Goal: Task Accomplishment & Management: Use online tool/utility

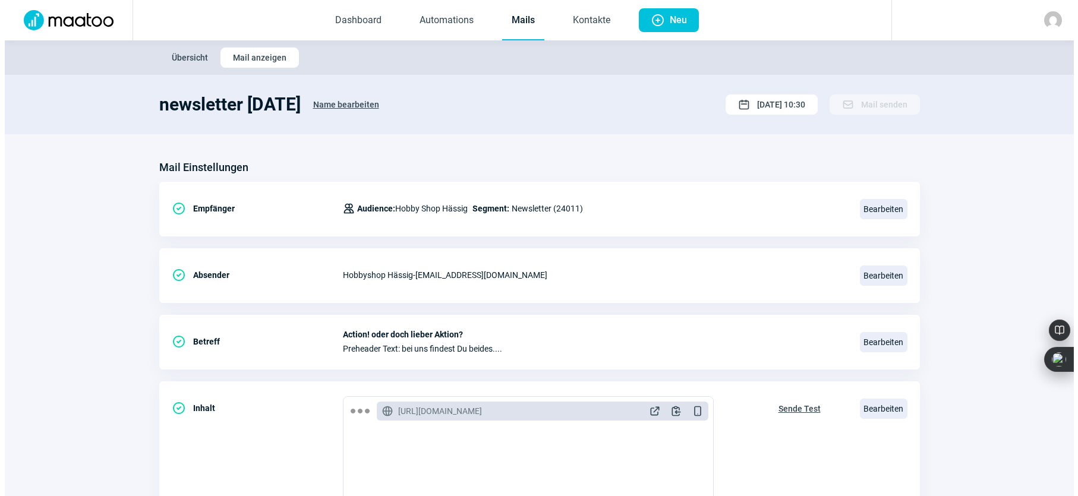
scroll to position [178, 0]
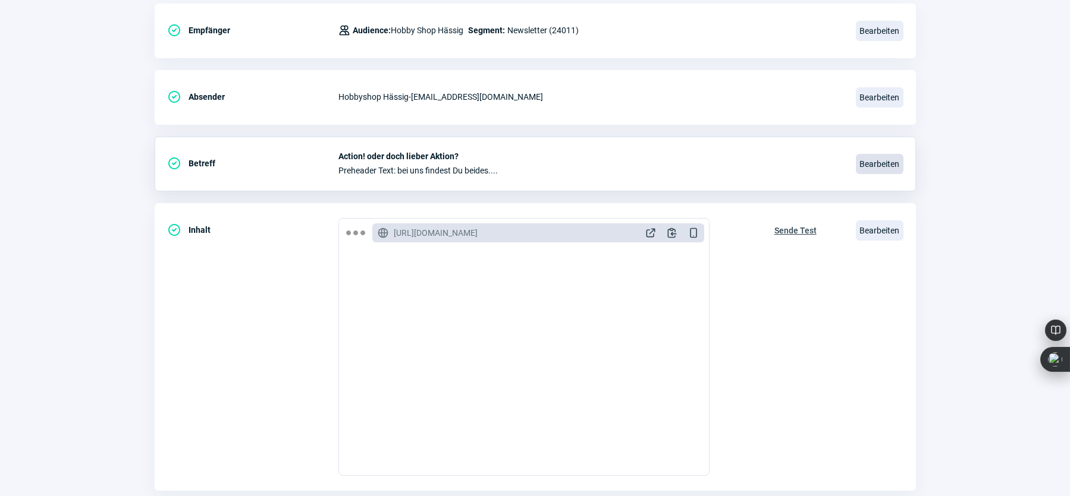
click at [874, 160] on span "Bearbeiten" at bounding box center [880, 164] width 48 height 20
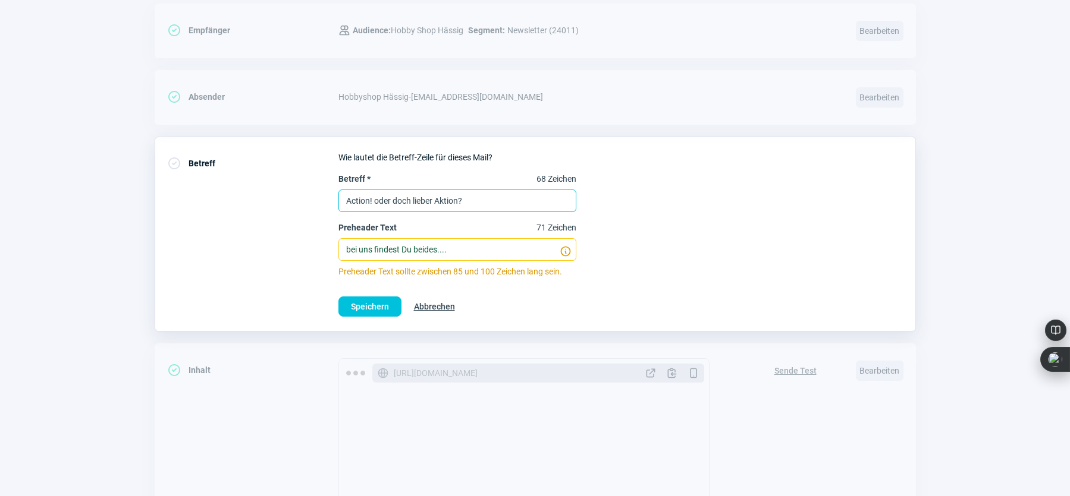
drag, startPoint x: 492, startPoint y: 197, endPoint x: 344, endPoint y: 209, distance: 148.5
click at [344, 209] on input "Action! oder doch lieber Aktion?" at bounding box center [457, 201] width 238 height 23
type input "Genau das Richtige für Deine Herbstferien!"
drag, startPoint x: 461, startPoint y: 248, endPoint x: 323, endPoint y: 244, distance: 138.0
click at [326, 243] on div "CheckCircle icon Betreff Wie lautet die Betreff-Zeile für dieses Mail? Betreff …" at bounding box center [535, 234] width 761 height 195
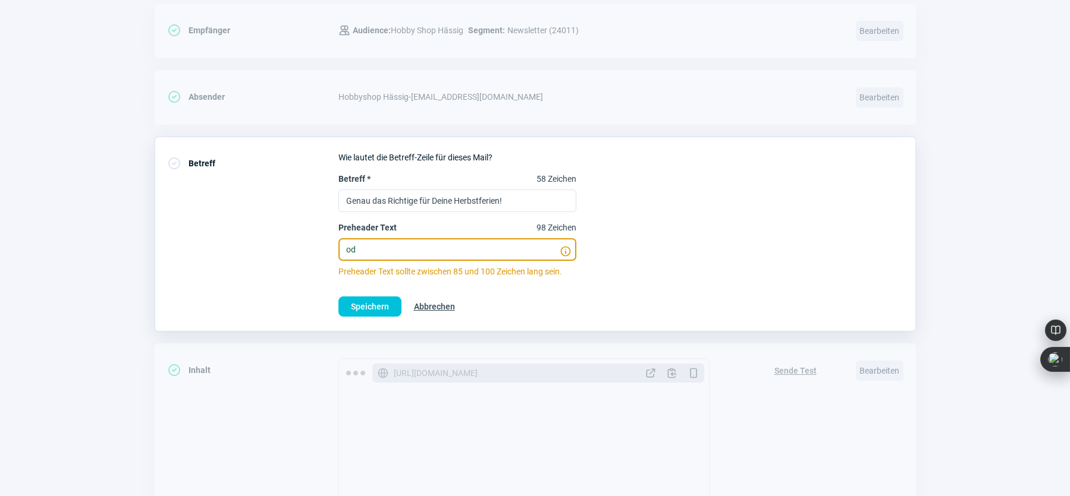
type input "o"
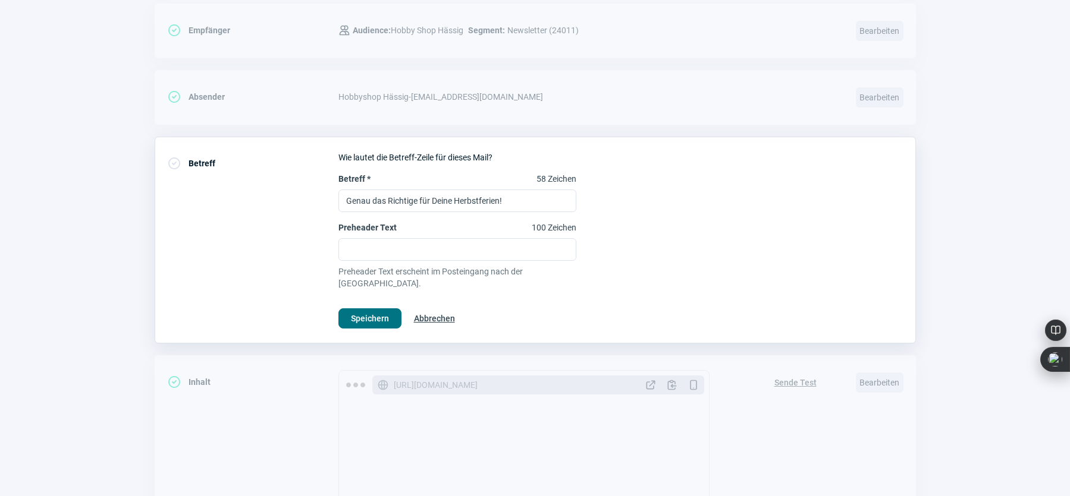
click at [377, 309] on span "Speichern" at bounding box center [370, 318] width 38 height 19
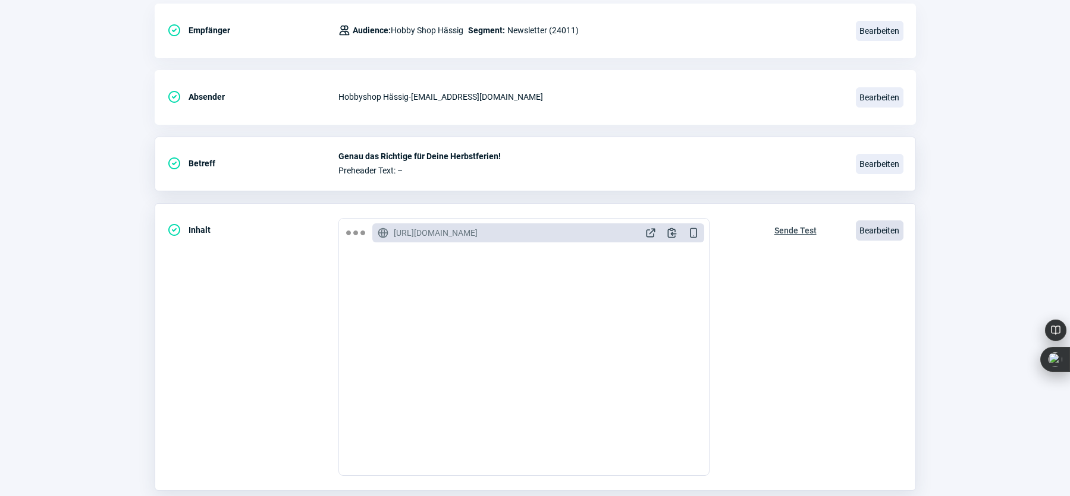
click at [884, 230] on span "Bearbeiten" at bounding box center [880, 231] width 48 height 20
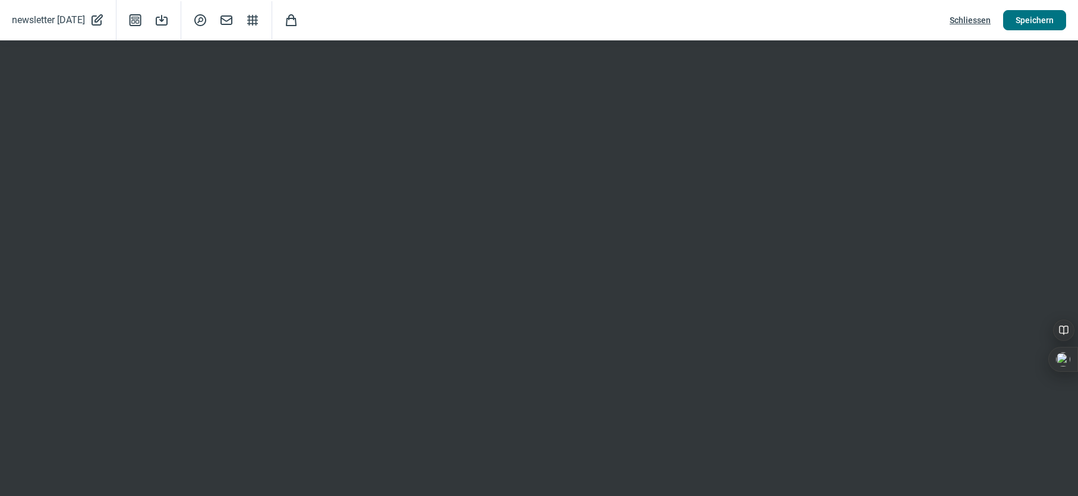
click at [1033, 21] on span "Speichern" at bounding box center [1035, 20] width 38 height 19
click at [1032, 18] on span "Speichern" at bounding box center [1035, 20] width 38 height 19
click at [967, 22] on span "Schliessen" at bounding box center [970, 20] width 41 height 19
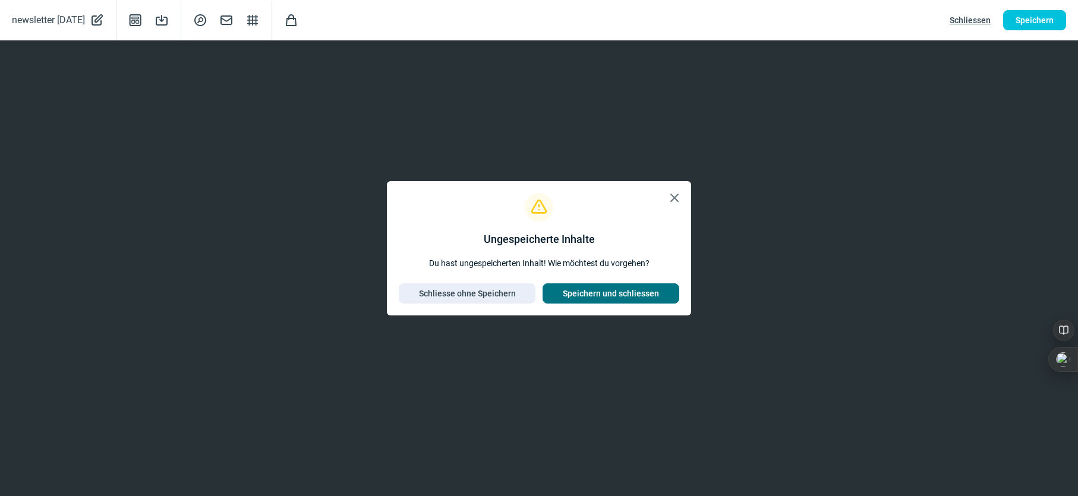
click at [589, 292] on span "Speichern und schliessen" at bounding box center [611, 293] width 96 height 19
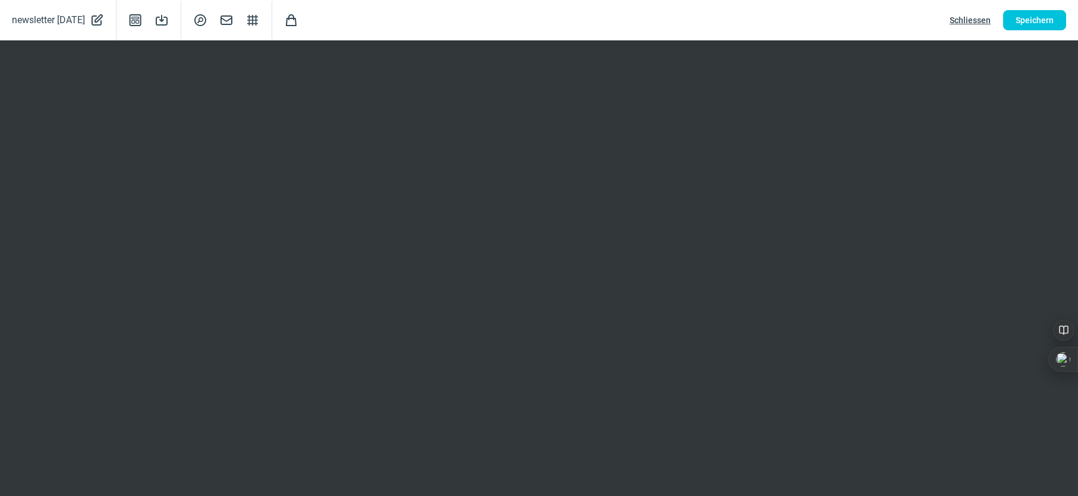
click at [964, 18] on span "Schliessen" at bounding box center [970, 20] width 41 height 19
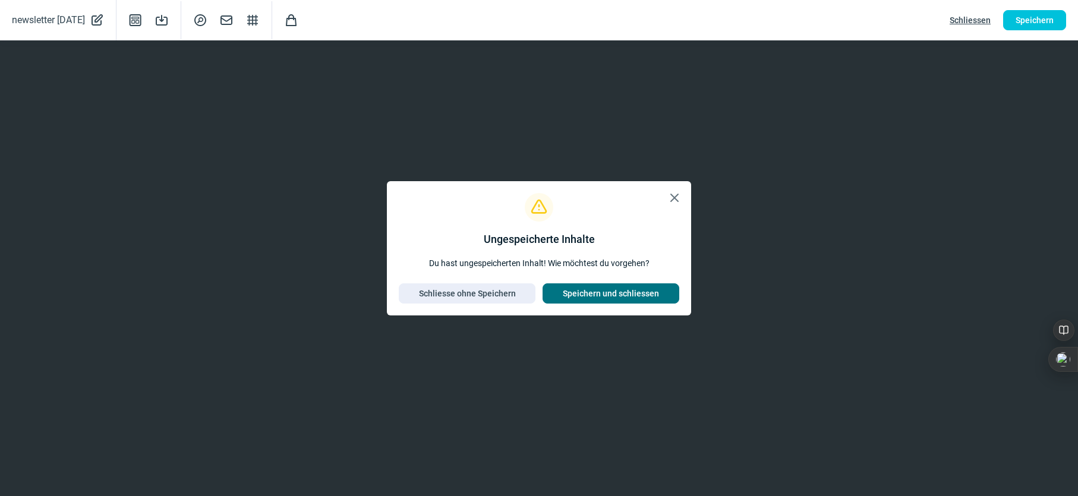
click at [613, 293] on span "Speichern und schliessen" at bounding box center [611, 293] width 96 height 19
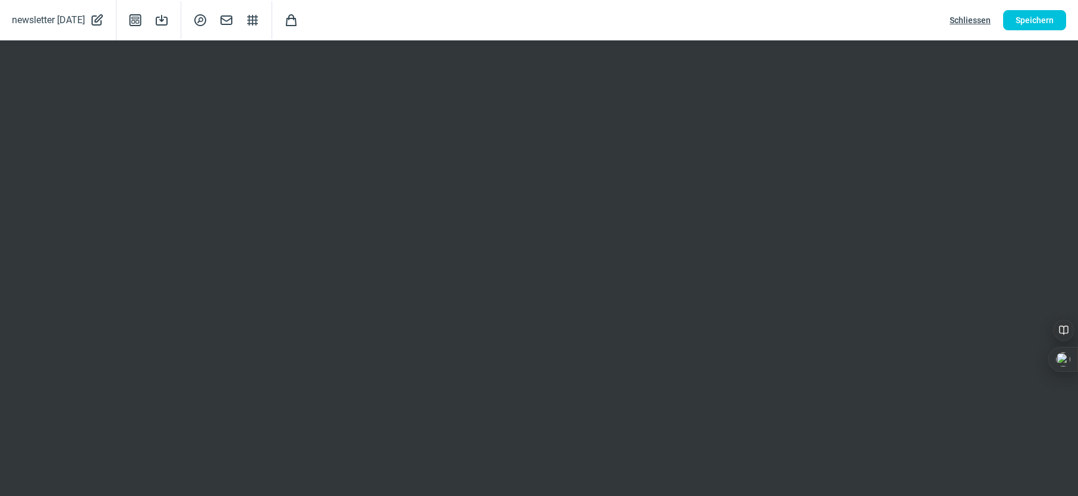
click at [970, 19] on span "Schliessen" at bounding box center [970, 20] width 41 height 19
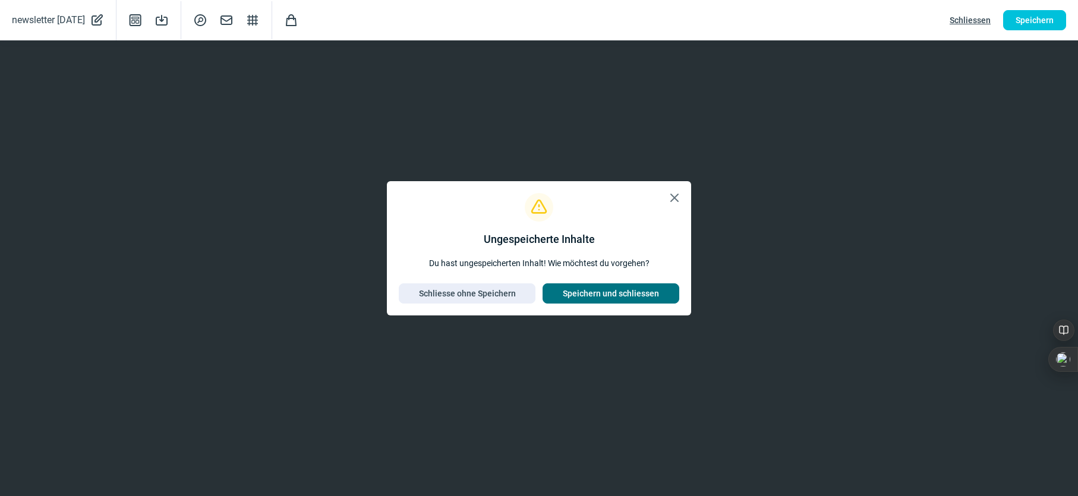
click at [606, 291] on span "Speichern und schliessen" at bounding box center [611, 293] width 96 height 19
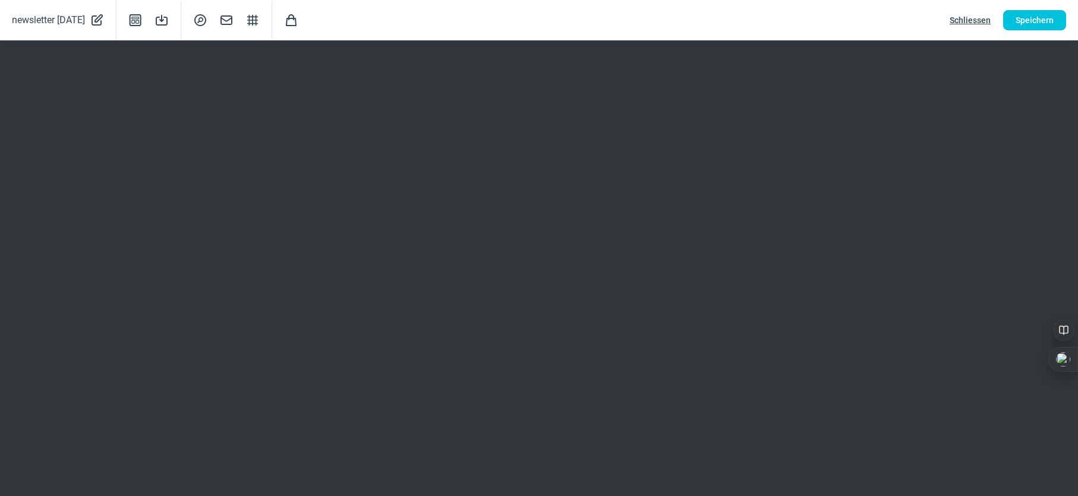
click at [960, 23] on span "Schliessen" at bounding box center [970, 20] width 41 height 19
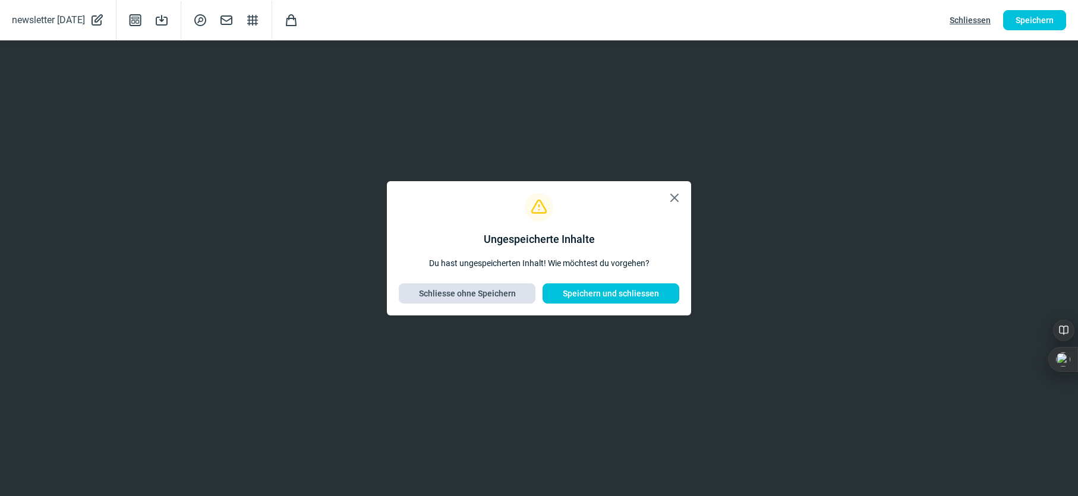
click at [486, 289] on span "Schliesse ohne Speichern" at bounding box center [467, 293] width 97 height 19
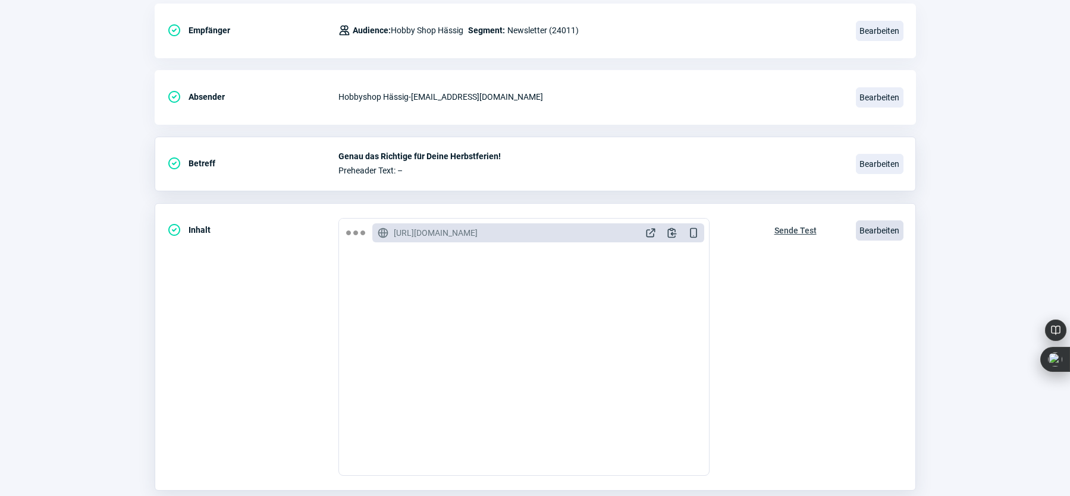
click at [879, 227] on span "Bearbeiten" at bounding box center [880, 231] width 48 height 20
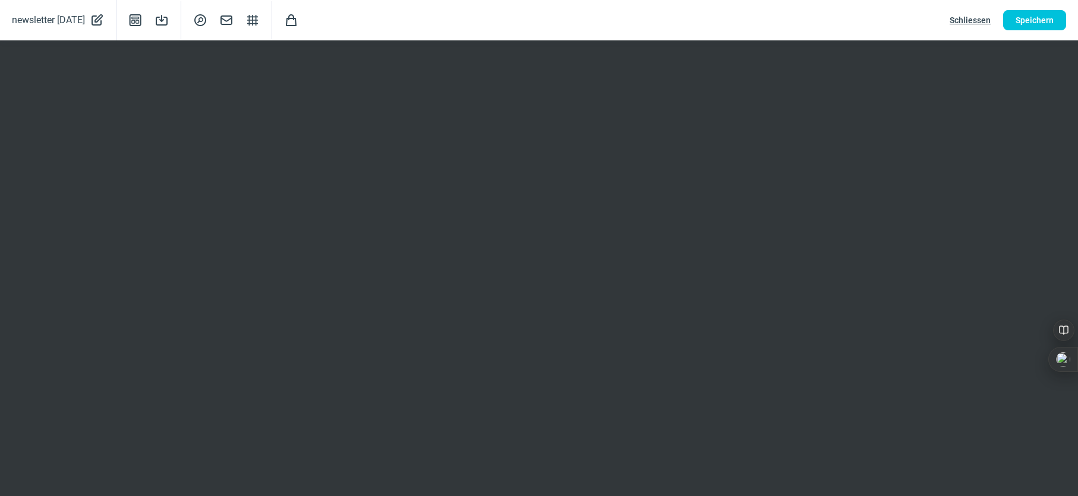
click at [967, 14] on span "Schliessen" at bounding box center [970, 20] width 41 height 19
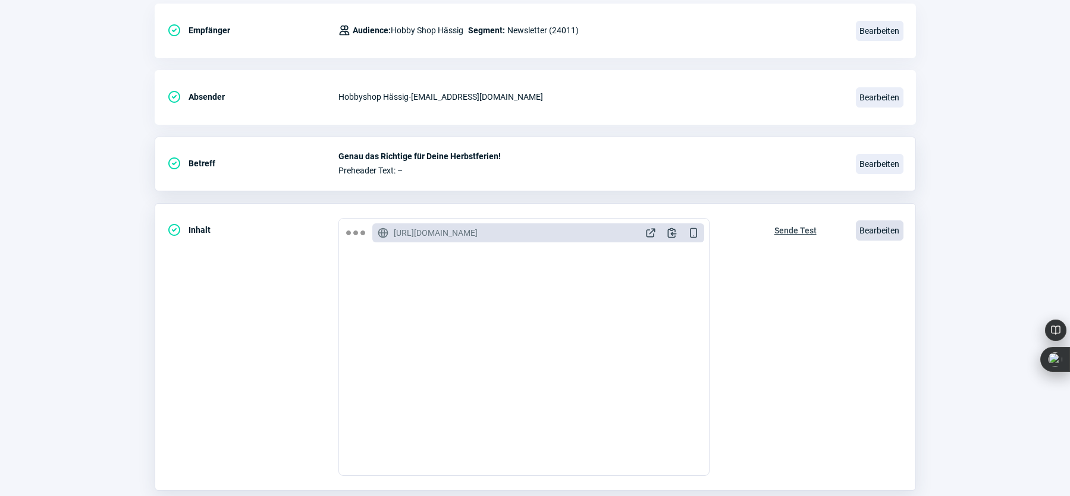
click at [875, 226] on span "Bearbeiten" at bounding box center [880, 231] width 48 height 20
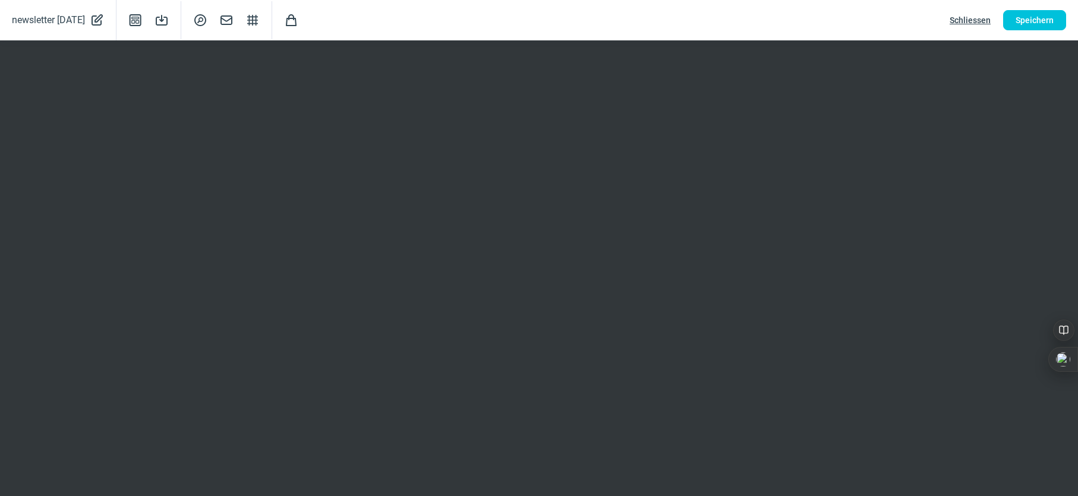
click at [967, 17] on span "Schliessen" at bounding box center [970, 20] width 41 height 19
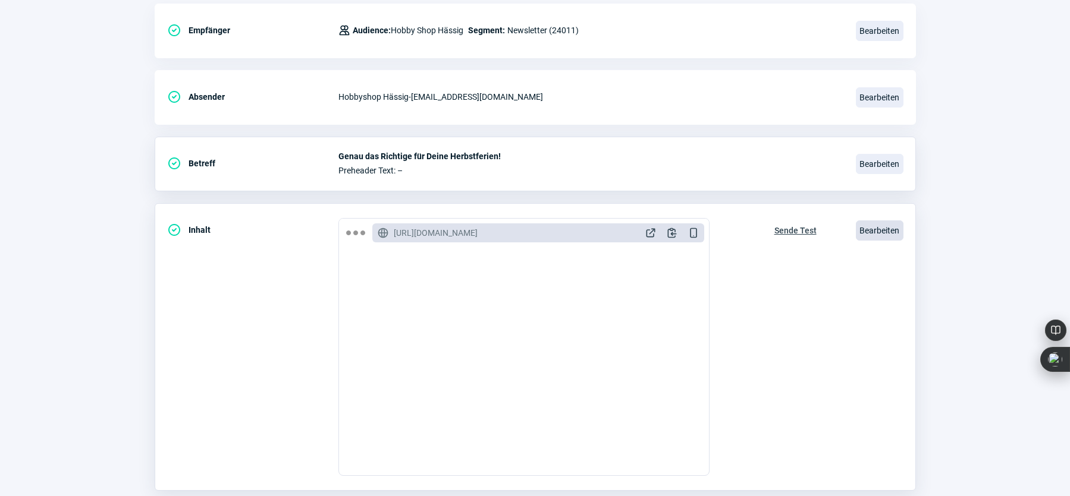
click at [876, 224] on span "Bearbeiten" at bounding box center [880, 231] width 48 height 20
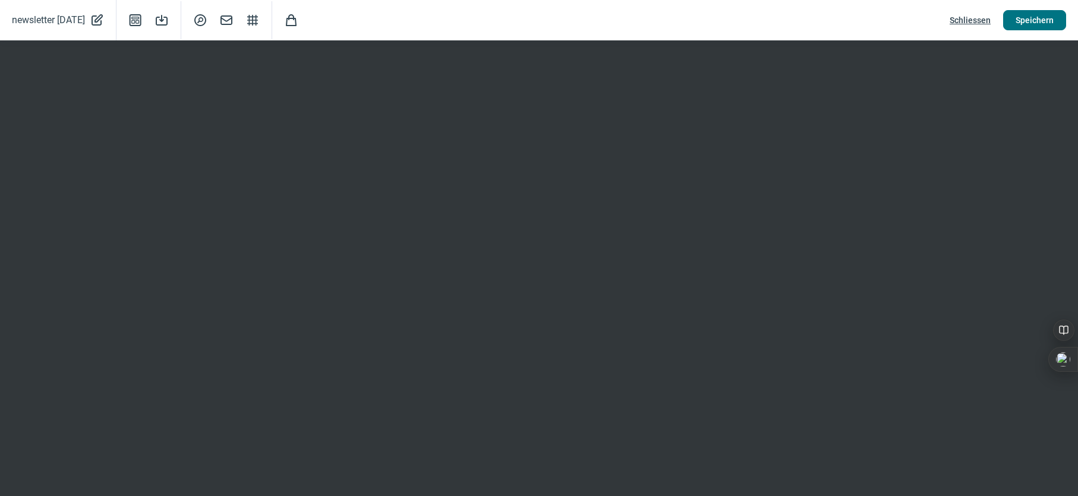
click at [1026, 18] on span "Speichern" at bounding box center [1035, 20] width 38 height 19
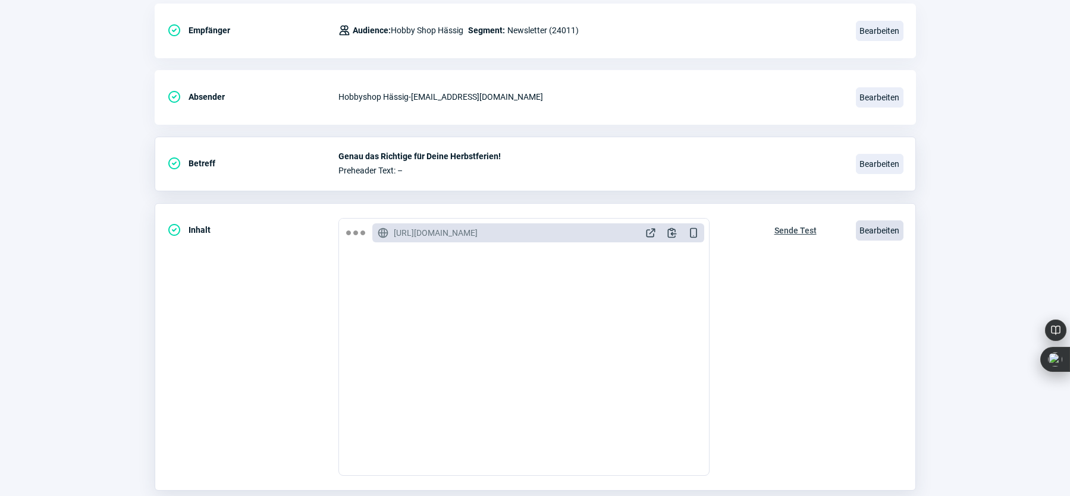
click at [883, 229] on span "Bearbeiten" at bounding box center [880, 231] width 48 height 20
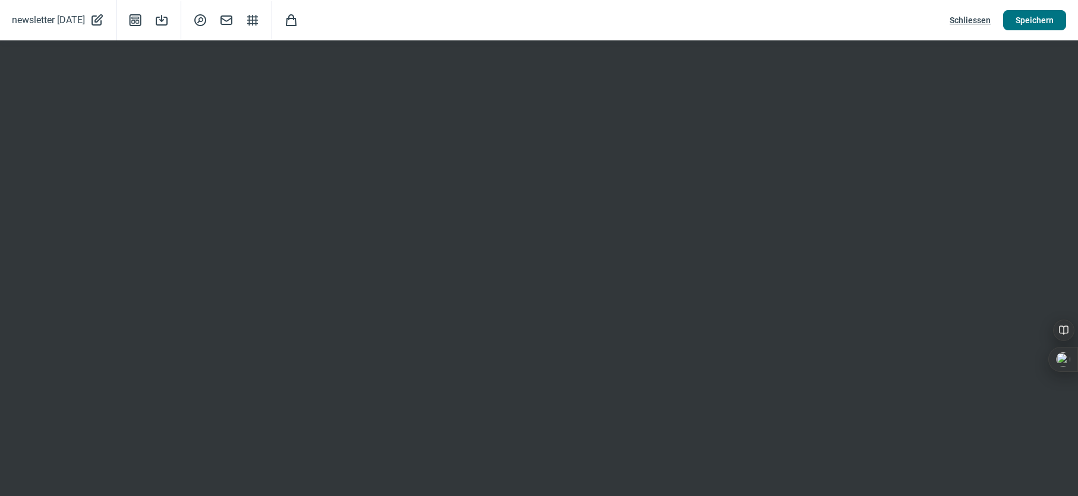
click at [1026, 17] on span "Speichern" at bounding box center [1035, 20] width 38 height 19
click at [1032, 18] on span "Speichern" at bounding box center [1035, 20] width 38 height 19
click at [1041, 17] on span "Speichern" at bounding box center [1035, 20] width 38 height 19
click at [1039, 18] on span "Speichern" at bounding box center [1035, 20] width 38 height 19
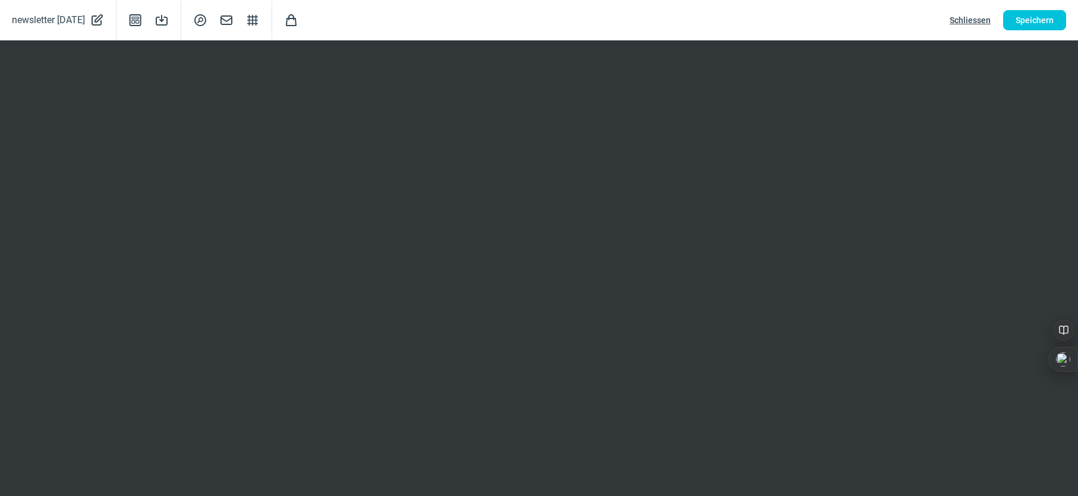
click at [963, 21] on span "Schliessen" at bounding box center [970, 20] width 41 height 19
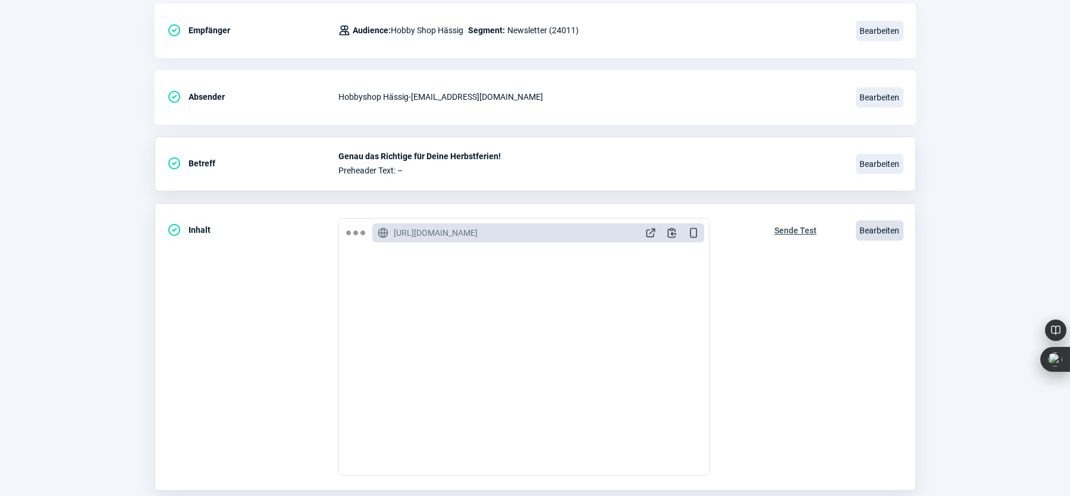
click at [879, 230] on span "Bearbeiten" at bounding box center [880, 231] width 48 height 20
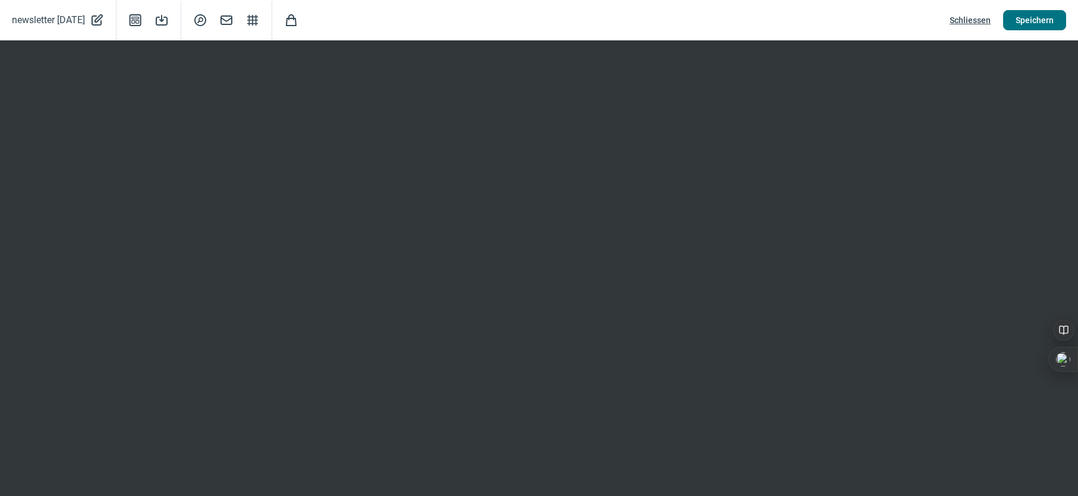
click at [1033, 20] on span "Speichern" at bounding box center [1035, 20] width 38 height 19
click at [1041, 18] on span "Speichern" at bounding box center [1035, 20] width 38 height 19
click at [958, 21] on span "Schliessen" at bounding box center [970, 20] width 41 height 19
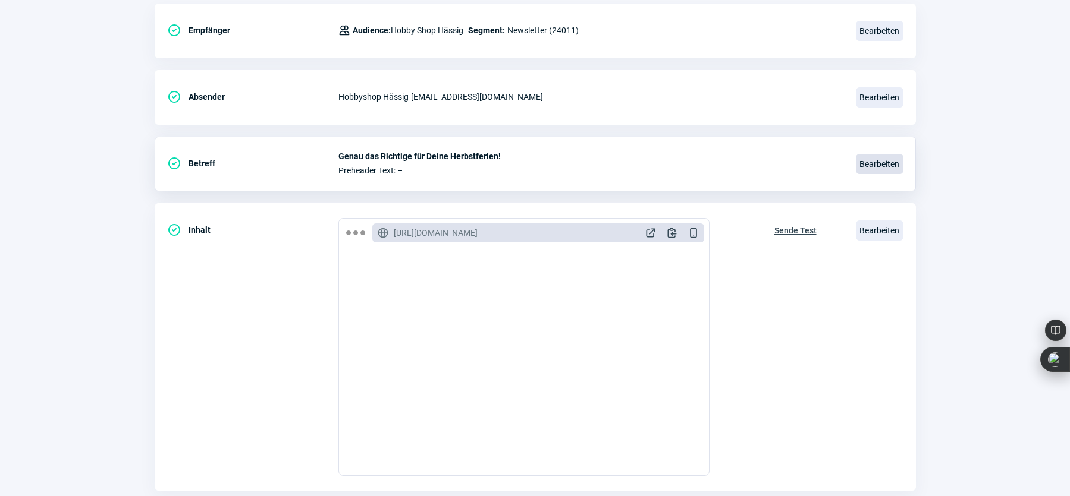
click at [870, 165] on span "Bearbeiten" at bounding box center [880, 164] width 48 height 20
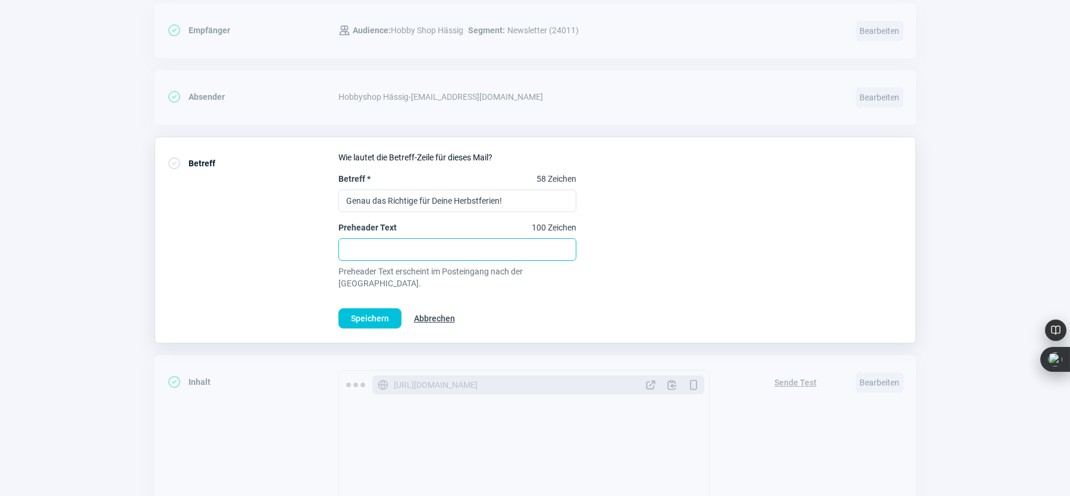
click at [358, 251] on input "Preheader Text 100 Zeichen" at bounding box center [457, 249] width 238 height 23
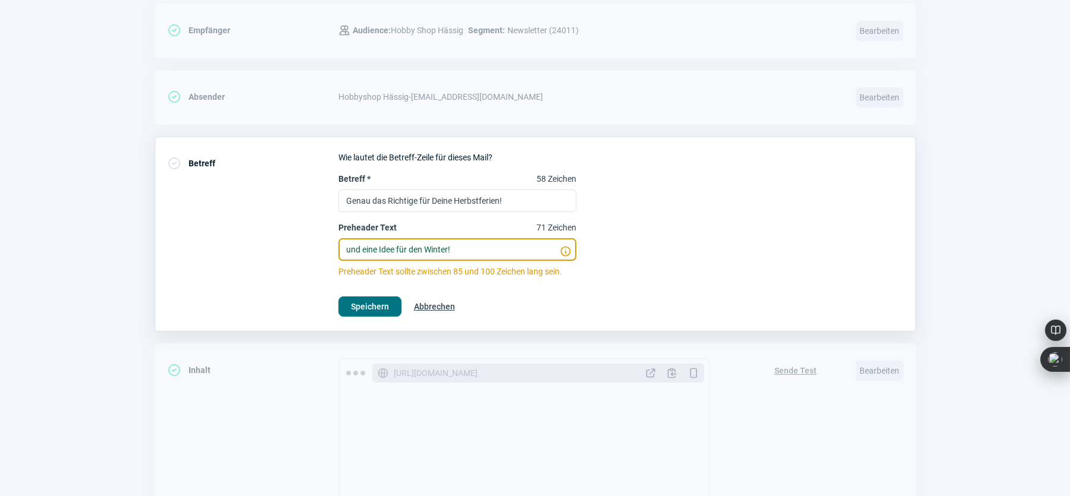
type input "und eine Idee für den Winter!"
click at [370, 305] on span "Speichern" at bounding box center [370, 306] width 38 height 19
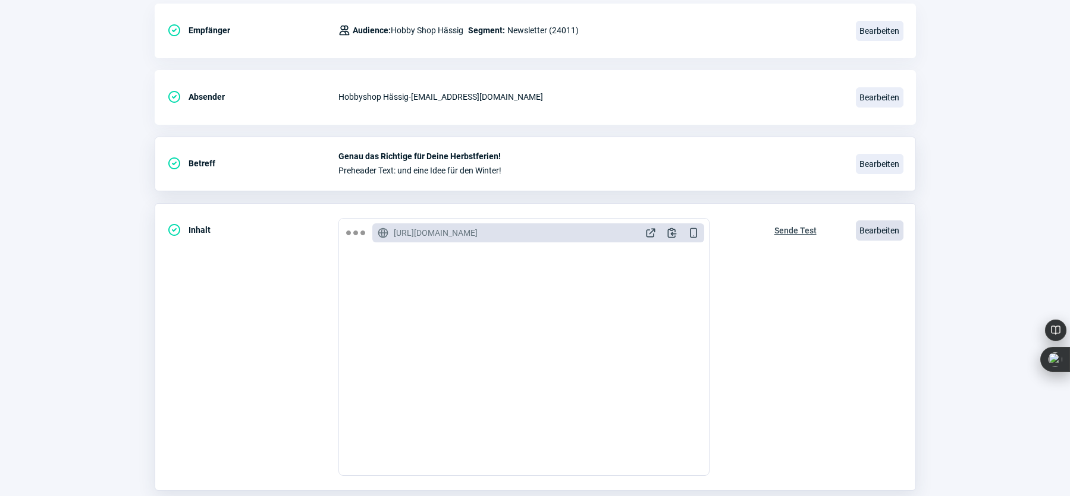
click at [881, 228] on span "Bearbeiten" at bounding box center [880, 231] width 48 height 20
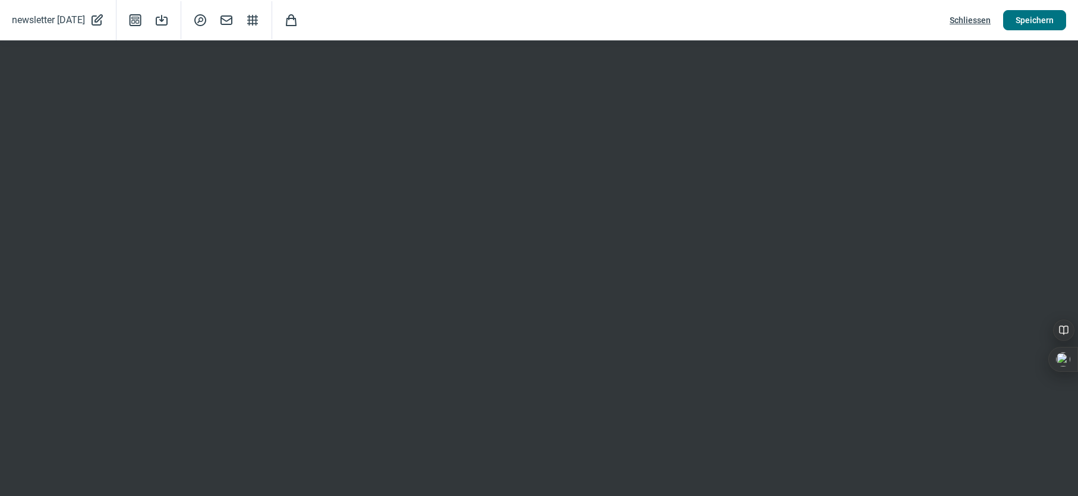
click at [1026, 18] on span "Speichern" at bounding box center [1035, 20] width 38 height 19
click at [1033, 18] on span "Speichern" at bounding box center [1035, 20] width 38 height 19
click at [1030, 18] on span "Speichern" at bounding box center [1035, 20] width 38 height 19
click at [971, 18] on span "Schliessen" at bounding box center [970, 20] width 41 height 19
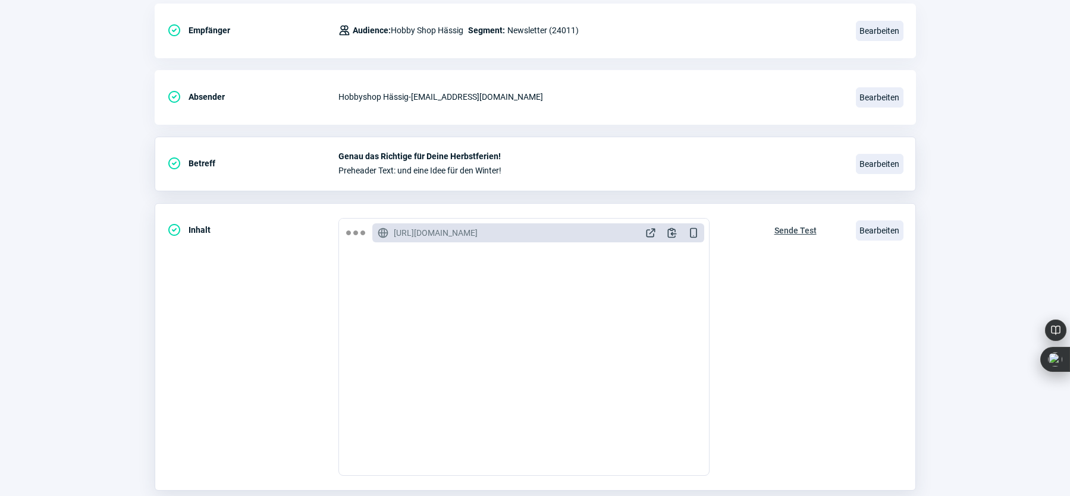
click at [784, 227] on span "Sende Test" at bounding box center [795, 230] width 42 height 19
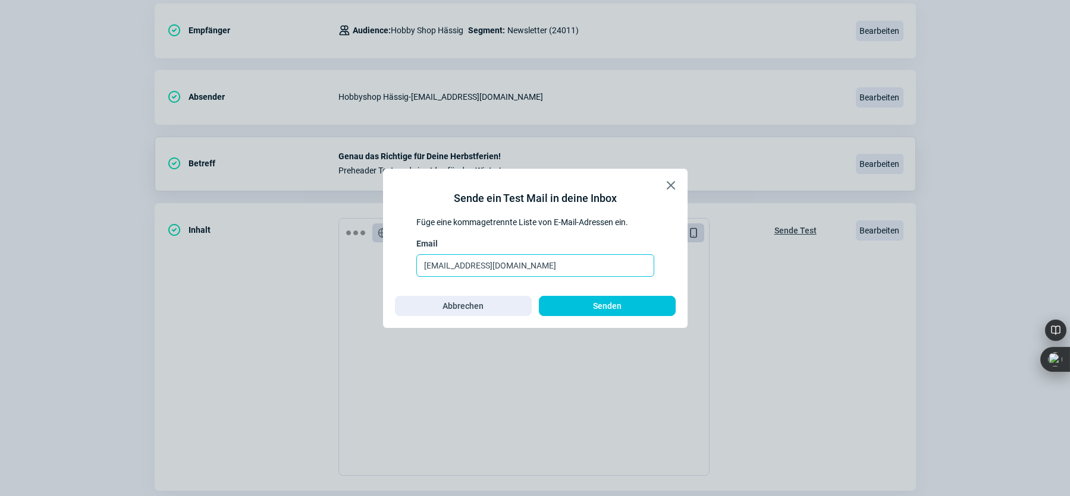
click at [551, 269] on input "[EMAIL_ADDRESS][DOMAIN_NAME]" at bounding box center [535, 265] width 238 height 23
type input "[PERSON_NAME][EMAIL_ADDRESS][DOMAIN_NAME], [DOMAIN_NAME][EMAIL_ADDRESS][DOMAIN_…"
click at [603, 306] on span "Senden" at bounding box center [607, 306] width 29 height 19
